Goal: Task Accomplishment & Management: Manage account settings

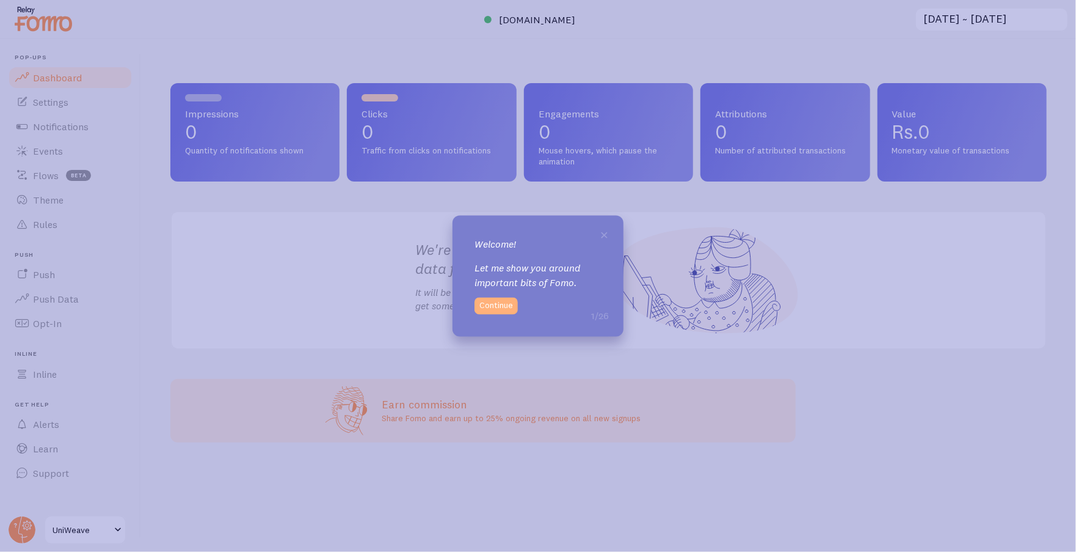
click at [506, 305] on button "Continue" at bounding box center [496, 305] width 43 height 17
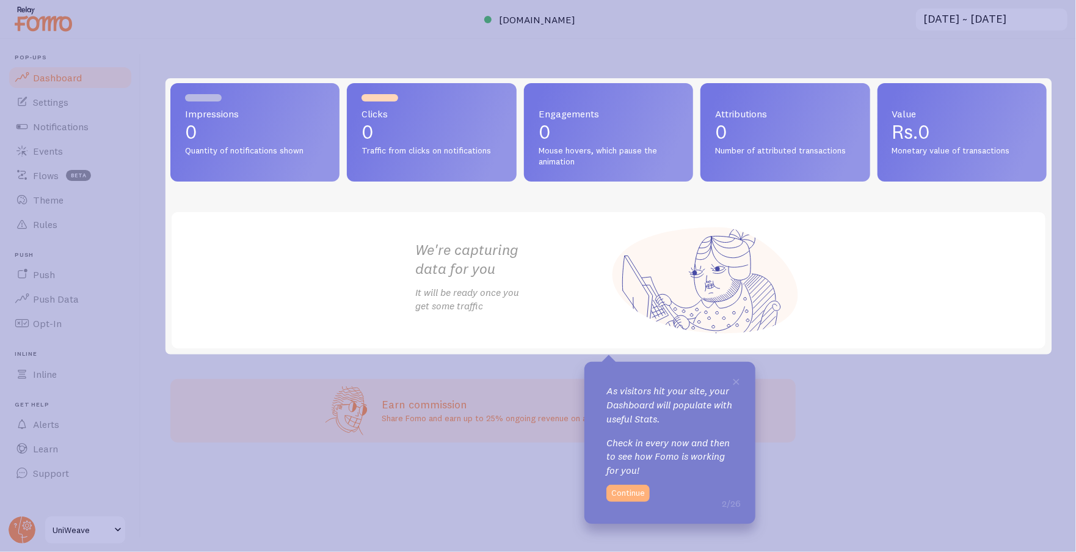
click at [612, 492] on button "Continue" at bounding box center [628, 492] width 43 height 17
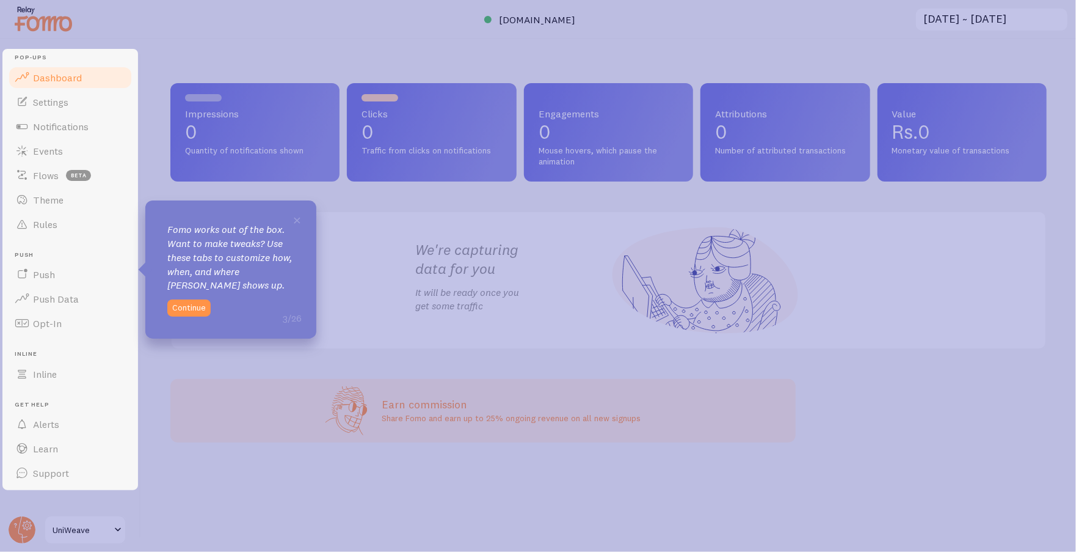
click at [197, 299] on div "× Fomo works out of the box. Want to make tweaks? Use these tabs to customize h…" at bounding box center [230, 269] width 171 height 138
click at [191, 302] on button "Continue" at bounding box center [188, 307] width 43 height 17
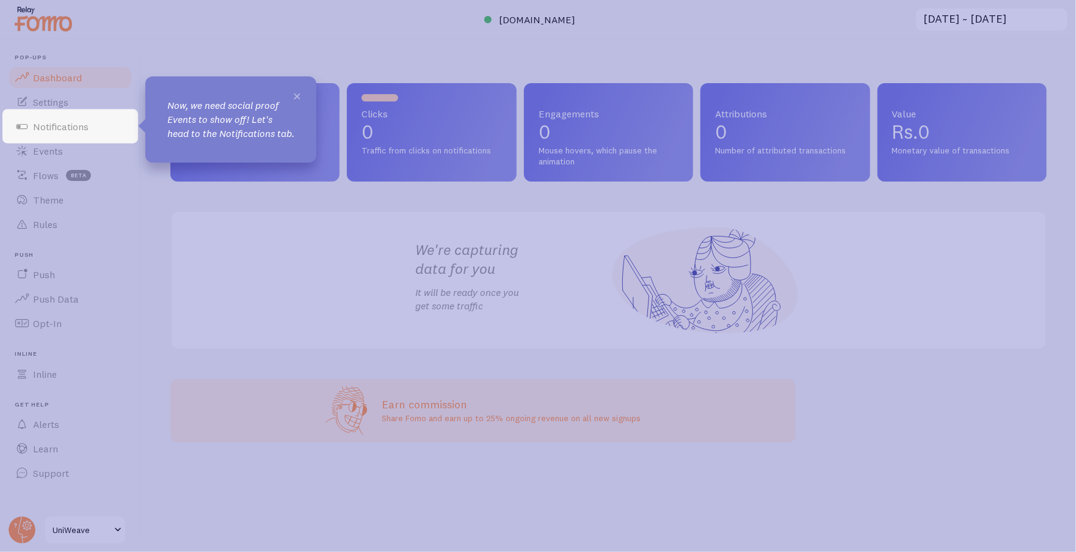
click at [299, 92] on span "×" at bounding box center [297, 95] width 9 height 18
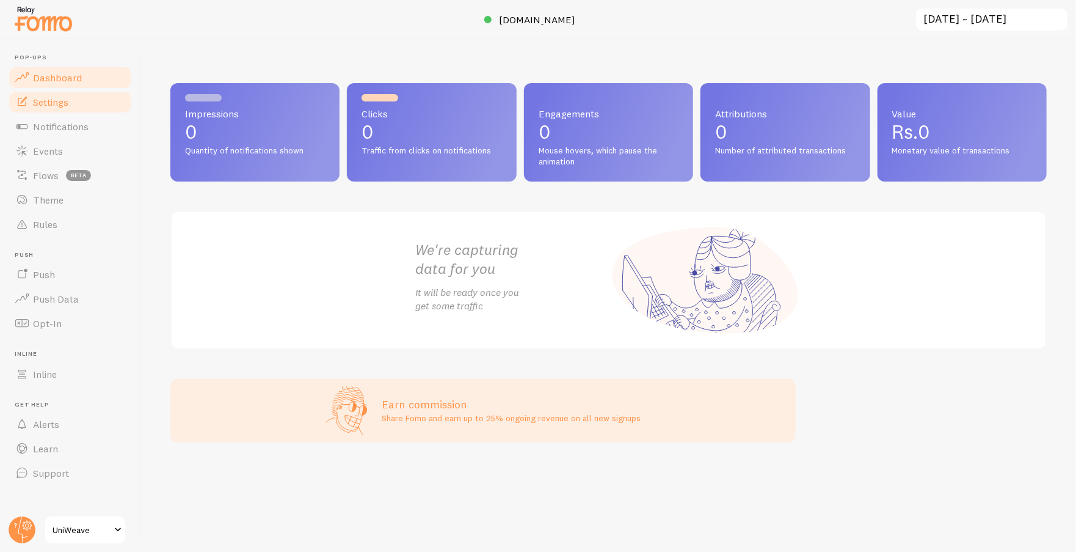
click at [53, 102] on span "Settings" at bounding box center [50, 102] width 35 height 12
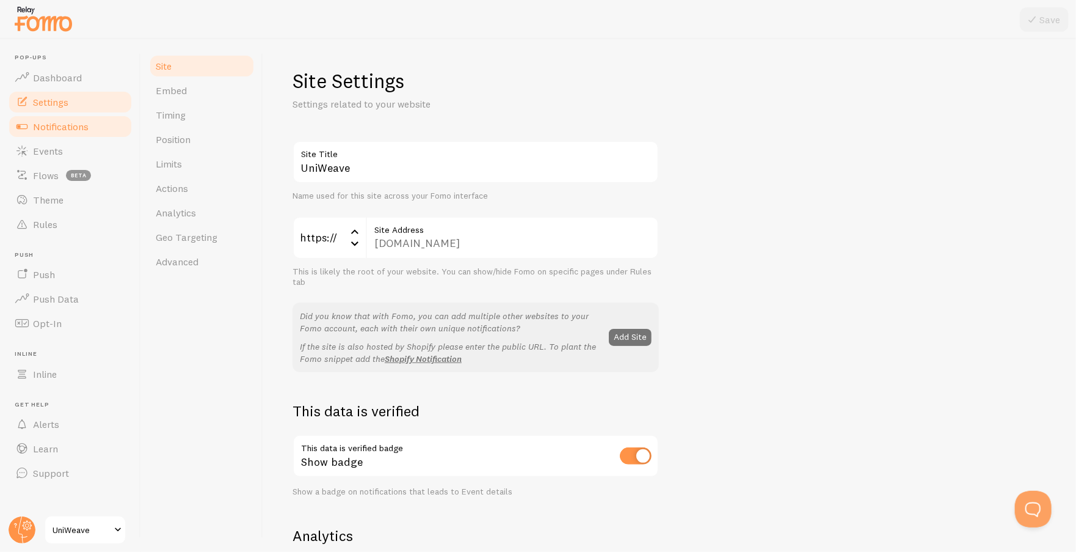
click at [54, 122] on span "Notifications" at bounding box center [61, 126] width 56 height 12
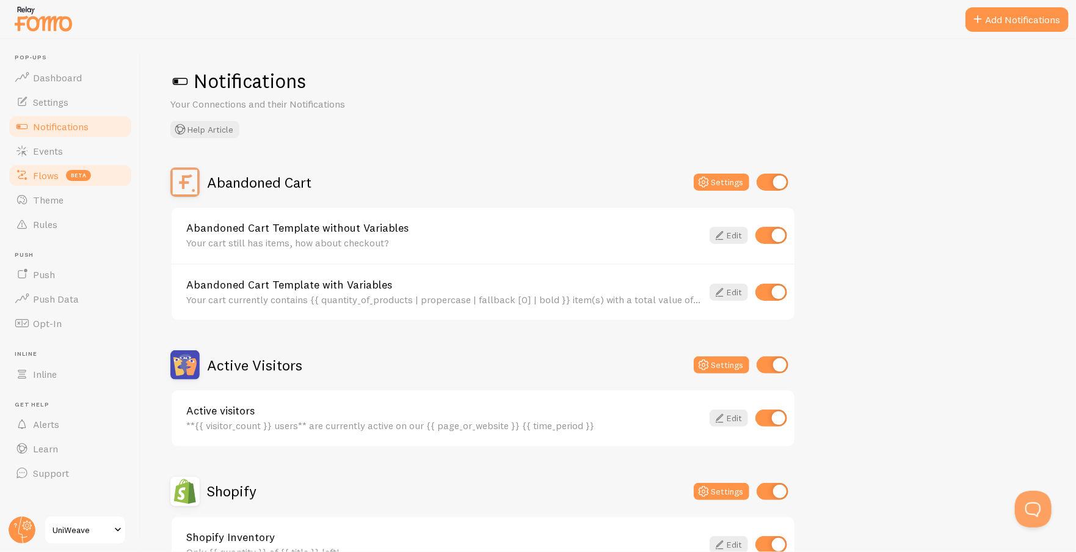
click at [35, 173] on span "Flows" at bounding box center [46, 175] width 26 height 12
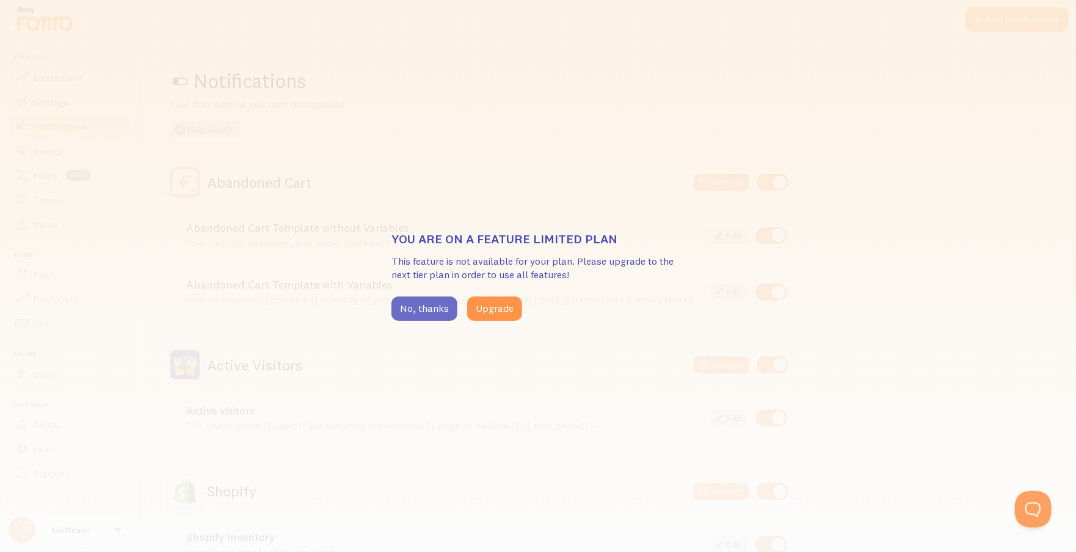
click at [416, 309] on button "No, thanks" at bounding box center [425, 308] width 66 height 24
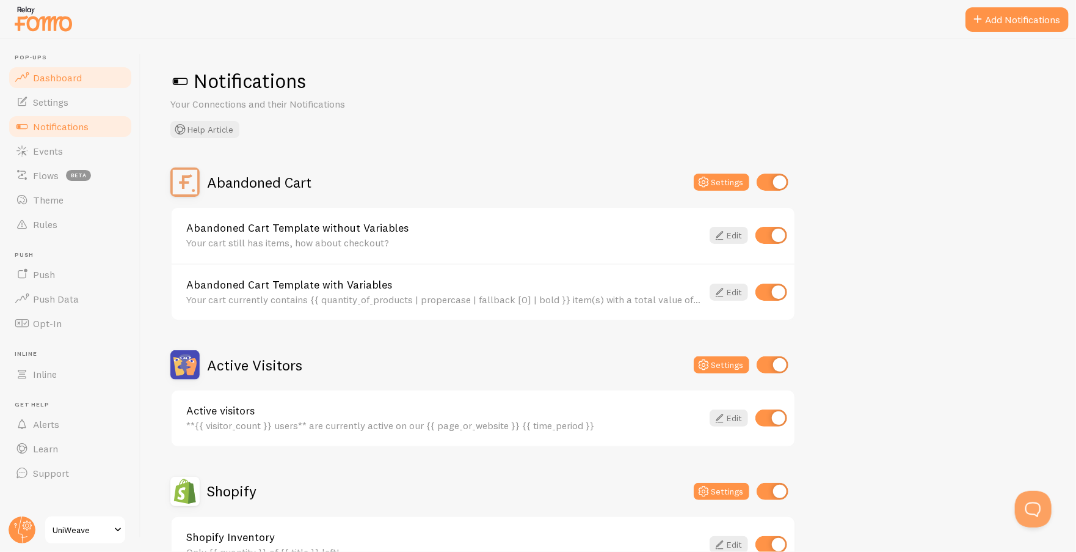
click at [32, 66] on link "Dashboard" at bounding box center [70, 77] width 126 height 24
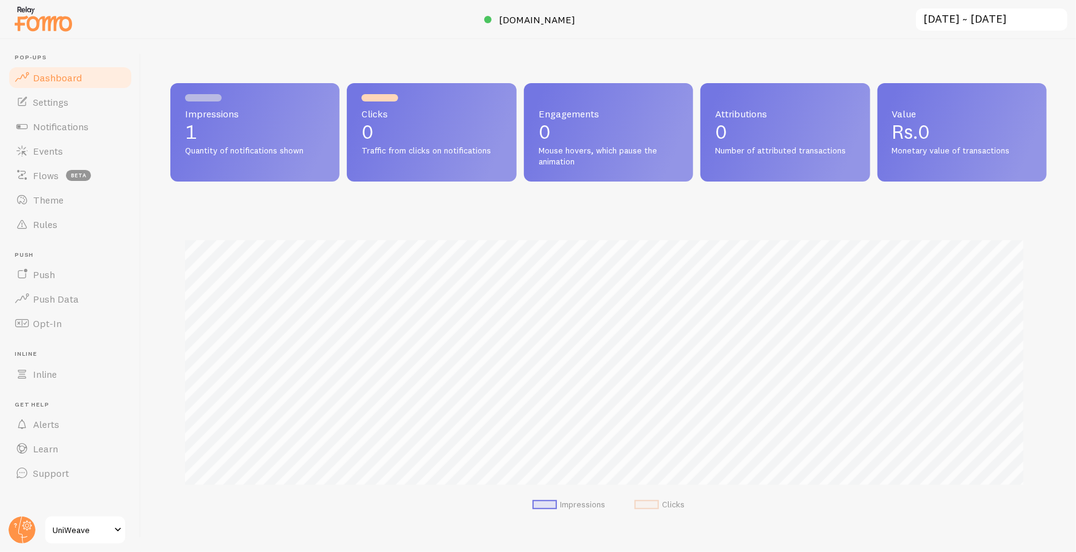
scroll to position [321, 867]
click at [62, 107] on span "Settings" at bounding box center [50, 102] width 35 height 12
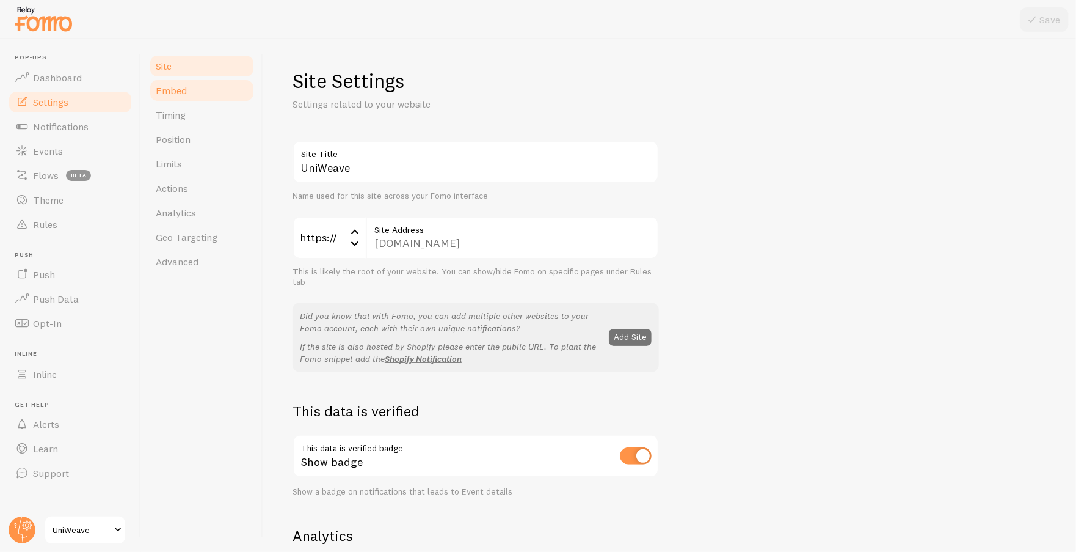
click at [179, 87] on span "Embed" at bounding box center [171, 90] width 31 height 12
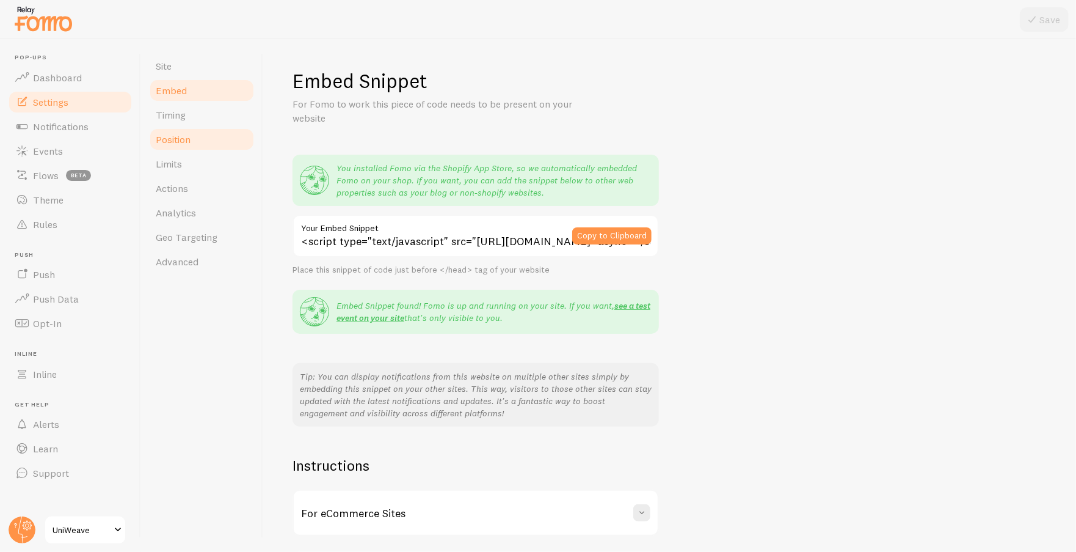
drag, startPoint x: 167, startPoint y: 115, endPoint x: 169, endPoint y: 128, distance: 12.9
click at [168, 115] on span "Timing" at bounding box center [171, 115] width 30 height 12
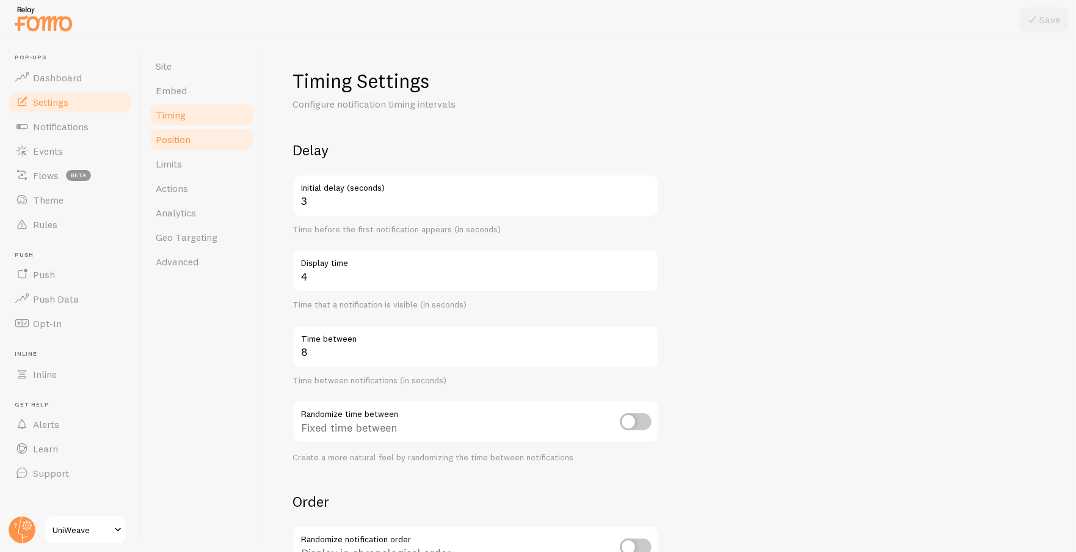
click at [175, 140] on span "Position" at bounding box center [173, 139] width 35 height 12
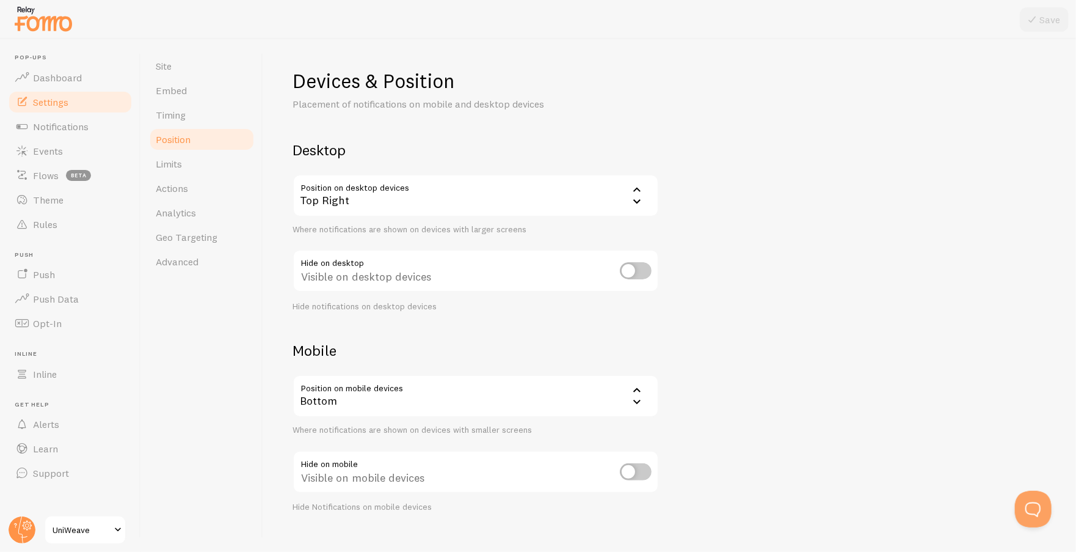
click at [644, 473] on input "checkbox" at bounding box center [636, 471] width 32 height 17
drag, startPoint x: 1046, startPoint y: 5, endPoint x: 1038, endPoint y: 46, distance: 41.7
click at [1047, 7] on div "Pop-ups Dashboard Settings Notifications Events Flows beta Theme Rules [GEOGRAP…" at bounding box center [538, 276] width 1076 height 552
click at [1026, 19] on icon at bounding box center [1032, 19] width 15 height 15
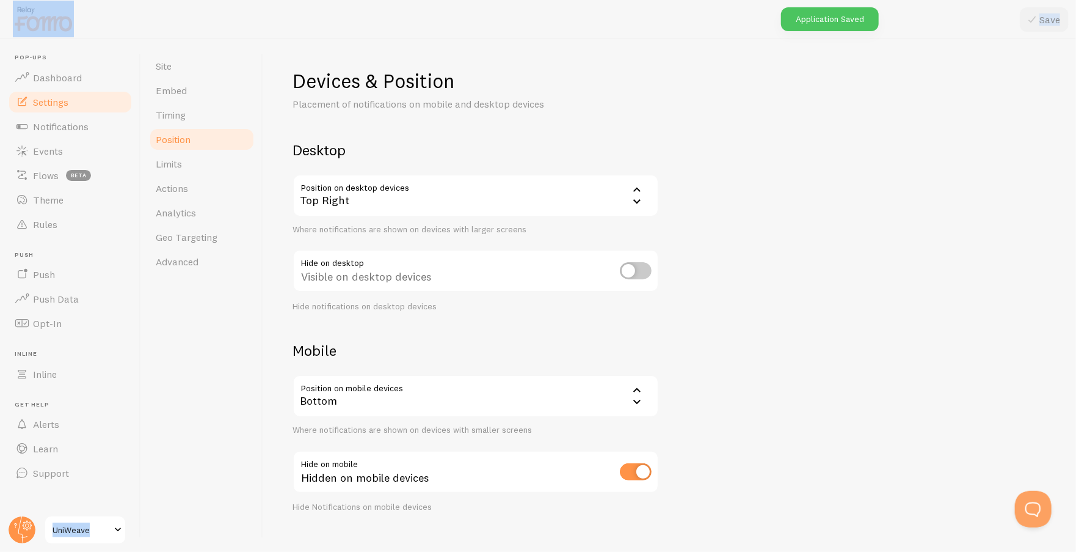
scroll to position [19, 0]
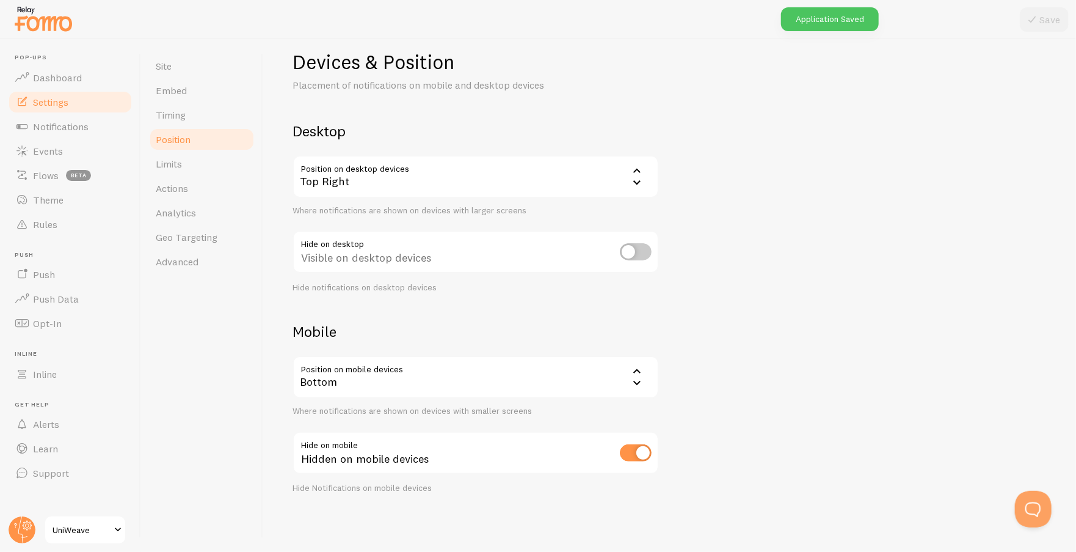
click at [630, 376] on icon at bounding box center [637, 371] width 15 height 15
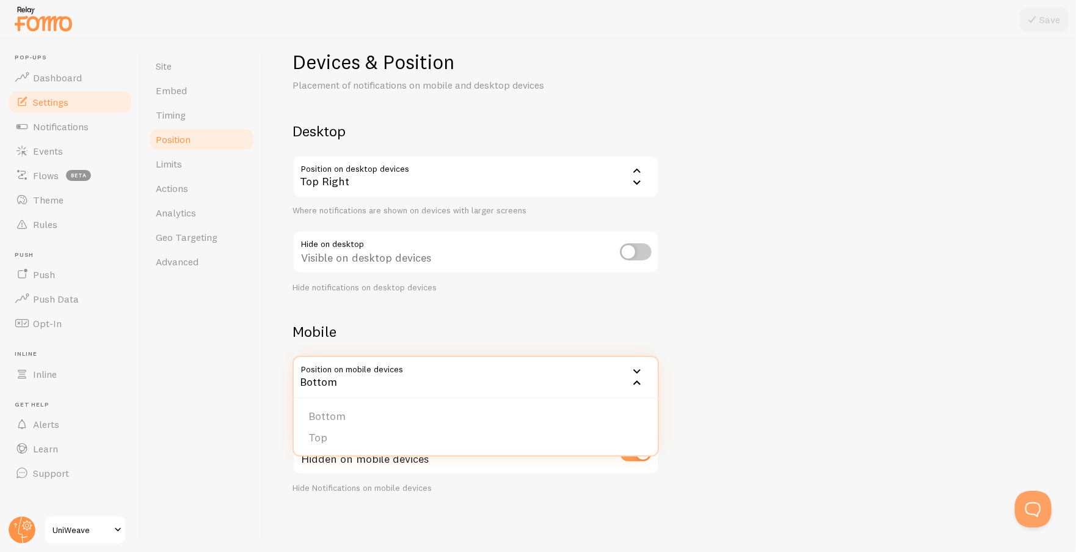
click at [729, 327] on div "Devices & Position Placement of notifications on mobile and desktop devices Des…" at bounding box center [670, 271] width 754 height 444
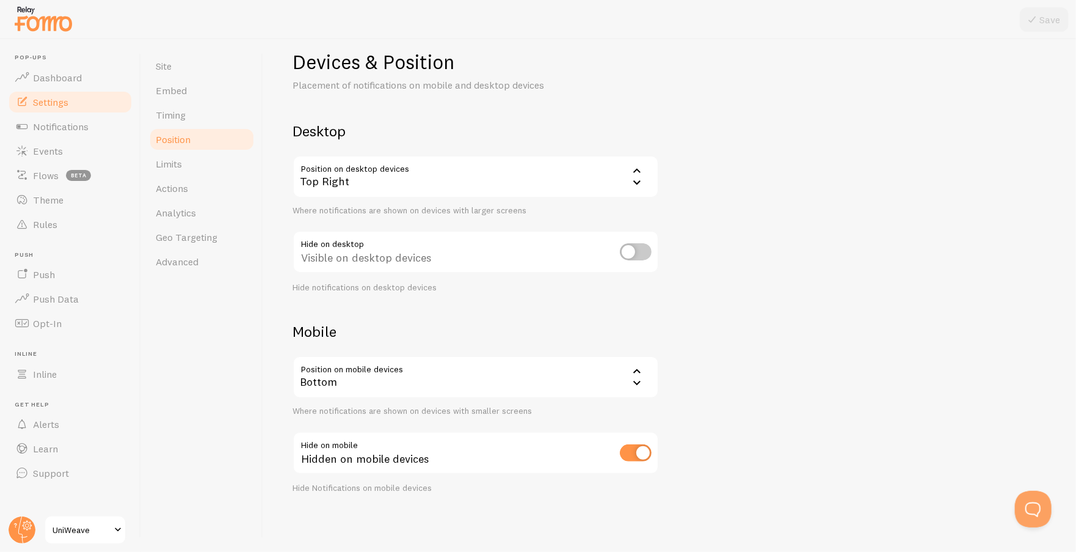
click at [641, 449] on input "checkbox" at bounding box center [636, 452] width 32 height 17
checkbox input "false"
click at [1040, 13] on button "Save" at bounding box center [1044, 19] width 49 height 24
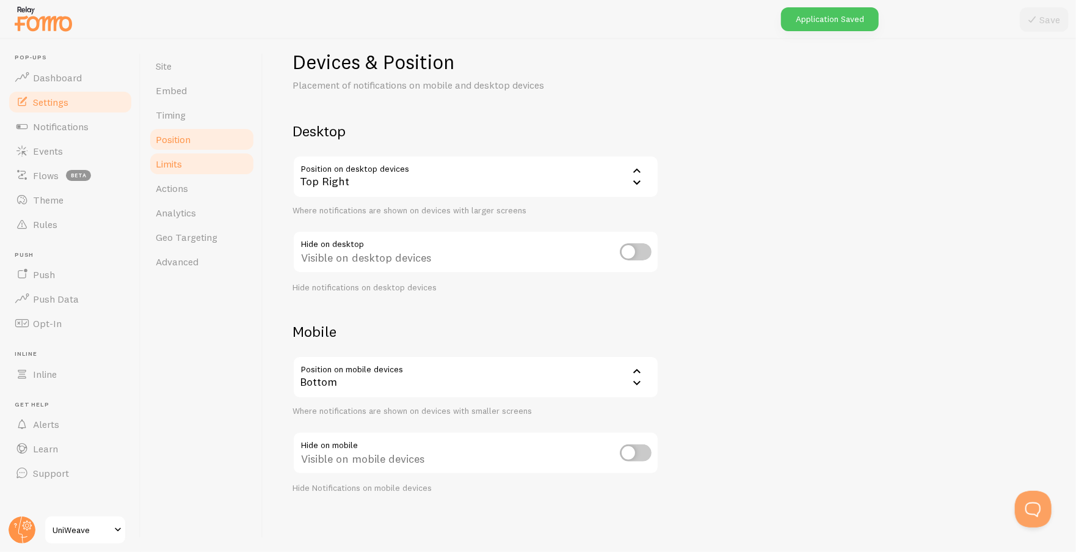
click at [181, 158] on span "Limits" at bounding box center [169, 164] width 26 height 12
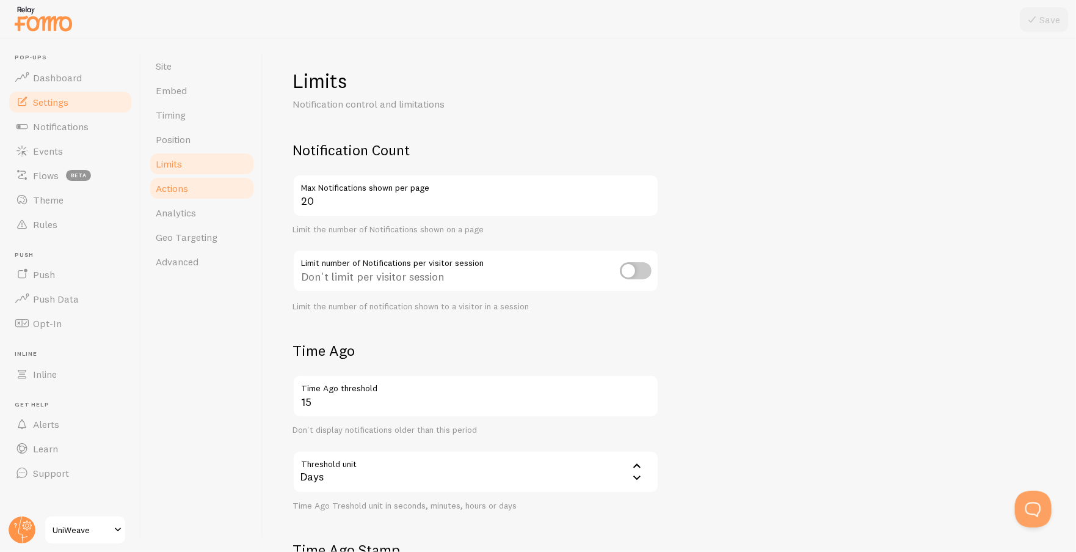
click at [170, 183] on span "Actions" at bounding box center [172, 188] width 32 height 12
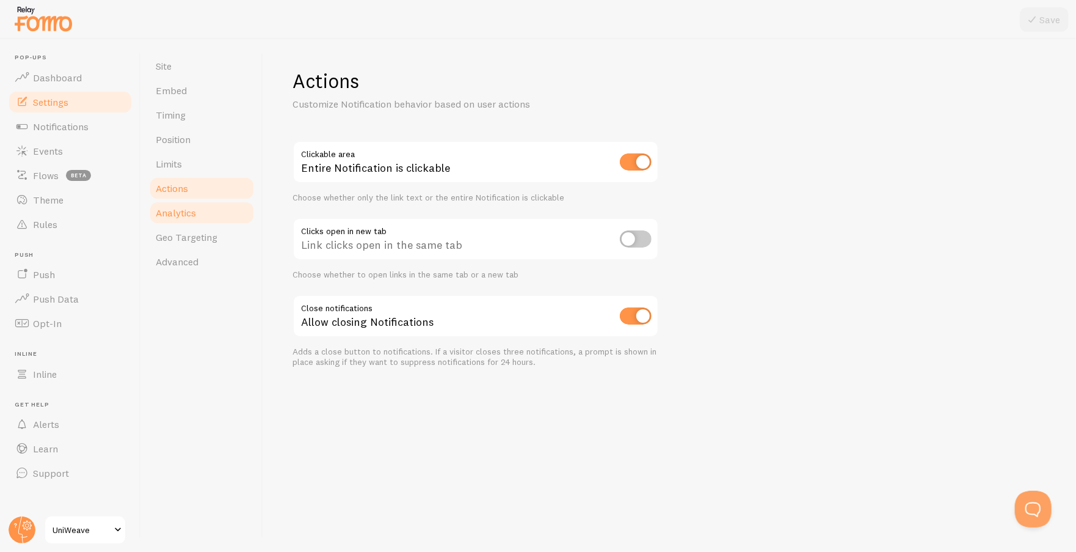
click at [173, 212] on span "Analytics" at bounding box center [176, 212] width 40 height 12
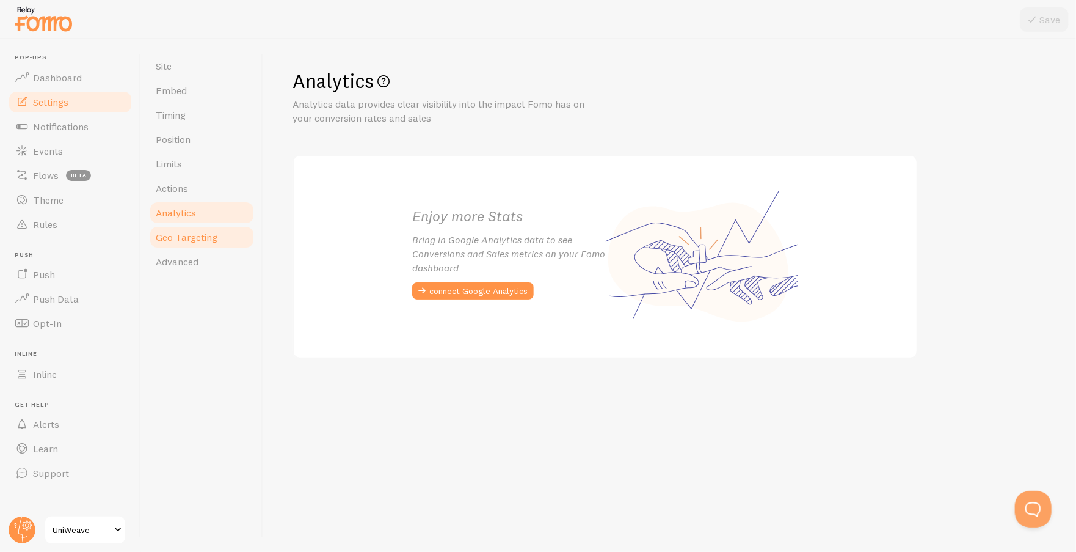
click at [175, 238] on span "Geo Targeting" at bounding box center [187, 237] width 62 height 12
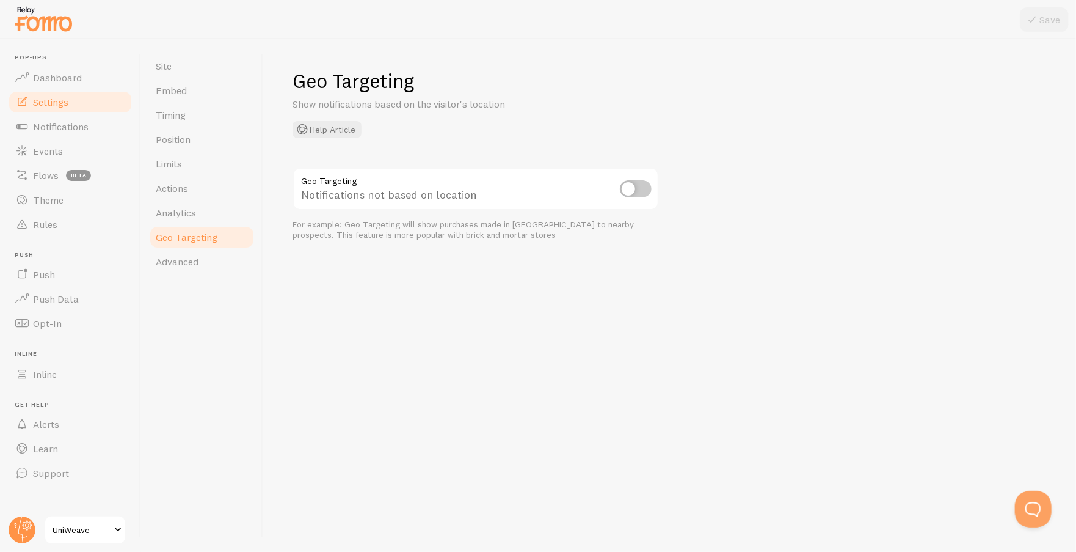
click at [625, 195] on input "checkbox" at bounding box center [636, 188] width 32 height 17
checkbox input "true"
drag, startPoint x: 1074, startPoint y: 21, endPoint x: 1063, endPoint y: 21, distance: 11.0
click at [1074, 21] on div at bounding box center [538, 19] width 1076 height 39
drag, startPoint x: 1054, startPoint y: 17, endPoint x: 881, endPoint y: 64, distance: 179.0
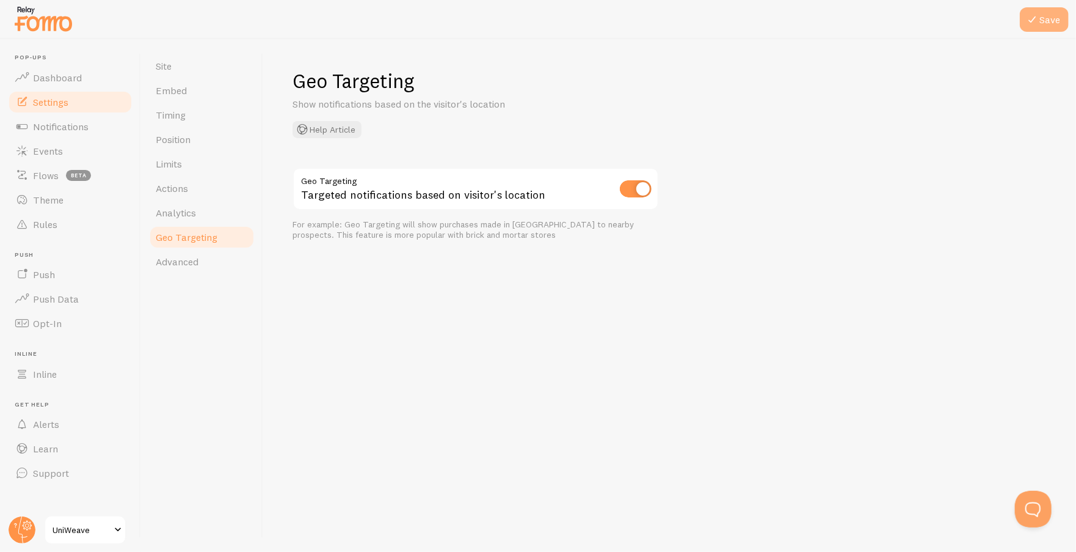
click at [1054, 17] on button "Save" at bounding box center [1044, 19] width 49 height 24
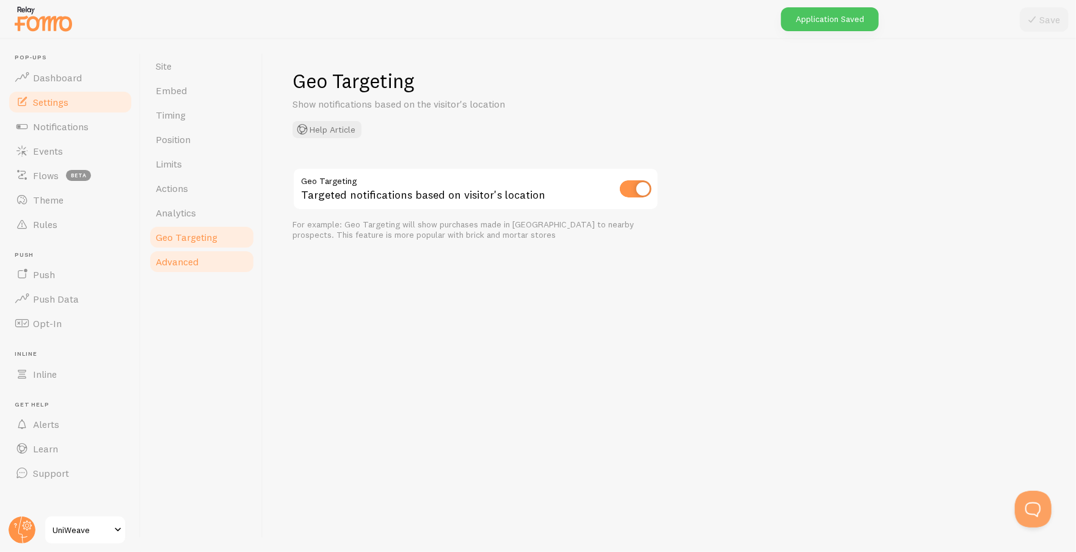
click at [172, 264] on span "Advanced" at bounding box center [177, 261] width 43 height 12
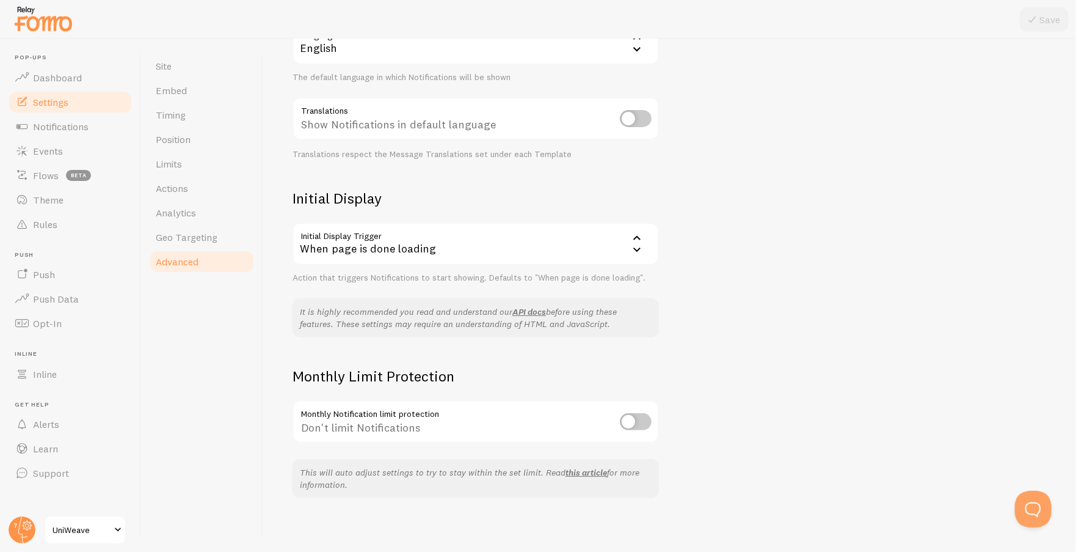
scroll to position [156, 0]
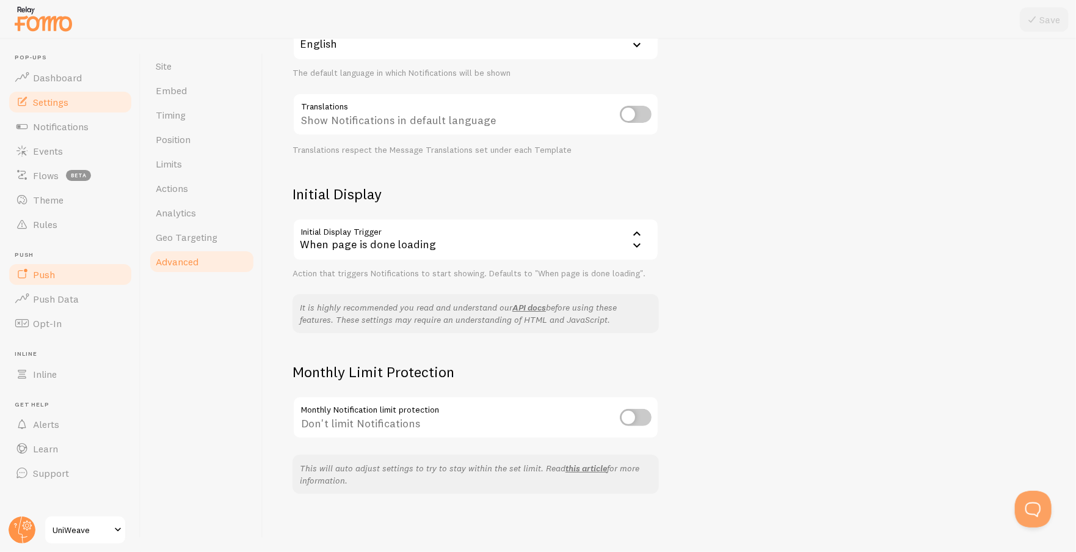
click at [50, 268] on span "Push" at bounding box center [44, 274] width 22 height 12
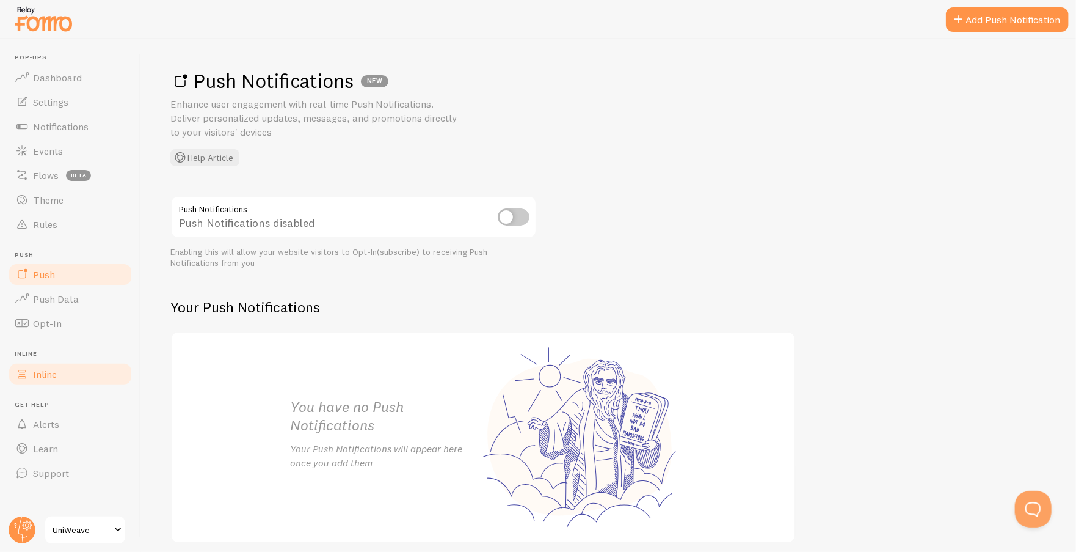
click at [48, 375] on span "Inline" at bounding box center [45, 374] width 24 height 12
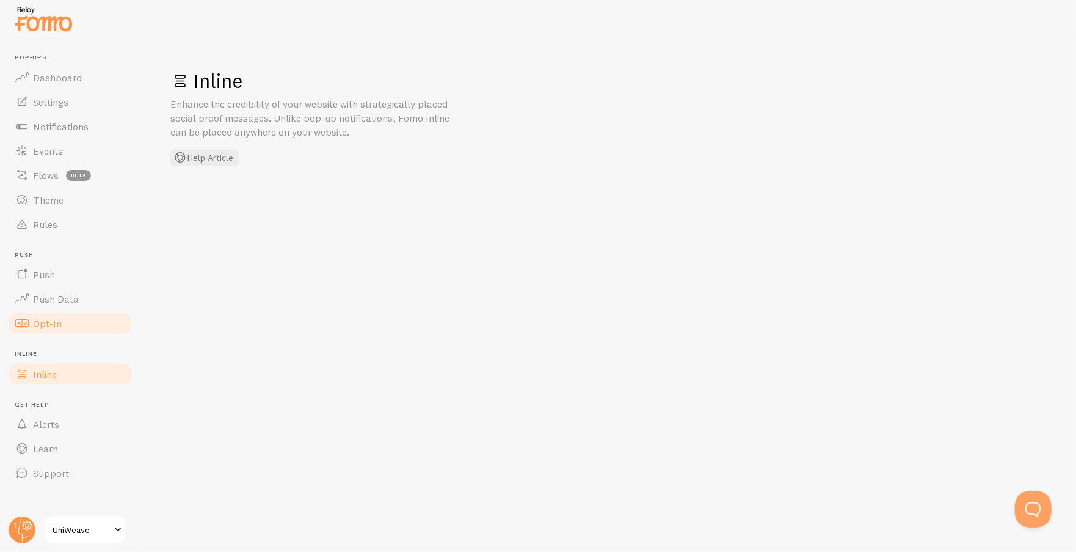
click at [50, 322] on span "Opt-In" at bounding box center [47, 323] width 29 height 12
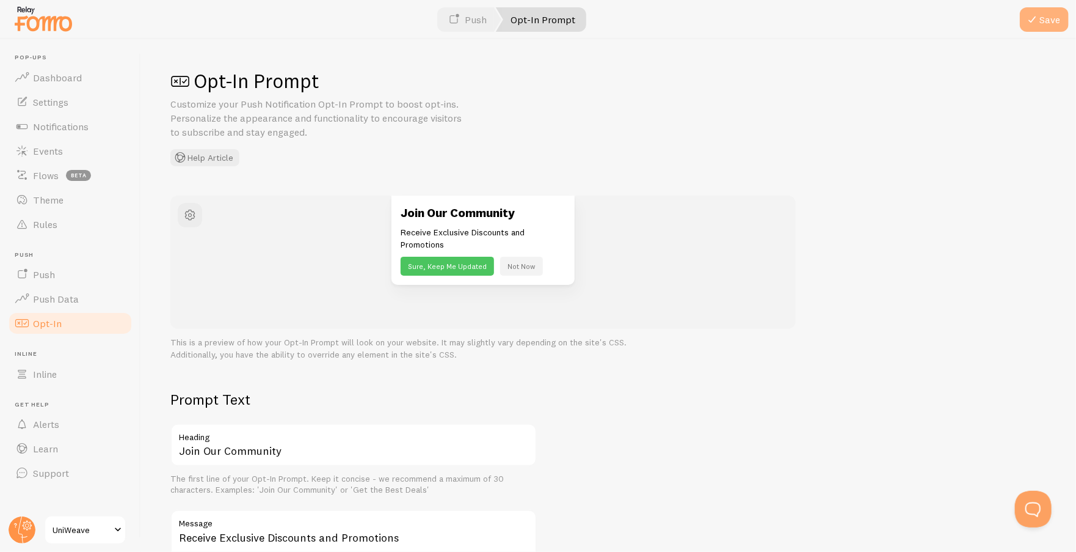
click at [1055, 16] on button "Save" at bounding box center [1044, 19] width 49 height 24
click at [59, 203] on span "Theme" at bounding box center [48, 200] width 31 height 12
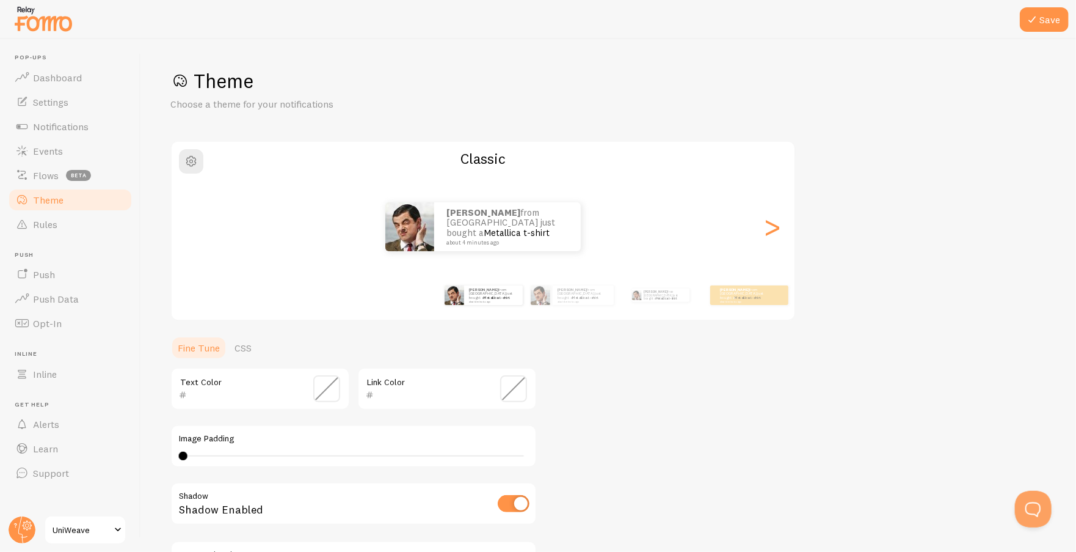
click at [545, 188] on div "[PERSON_NAME] from [GEOGRAPHIC_DATA] just bought a Metallica t-shirt about 4 mi…" at bounding box center [483, 227] width 623 height 88
click at [519, 184] on div "Classic [PERSON_NAME] from [GEOGRAPHIC_DATA] just bought a Metallica t-shirt ab…" at bounding box center [483, 230] width 626 height 180
click at [1039, 21] on icon at bounding box center [1032, 19] width 15 height 15
click at [29, 19] on img at bounding box center [43, 18] width 61 height 31
